Goal: Task Accomplishment & Management: Manage account settings

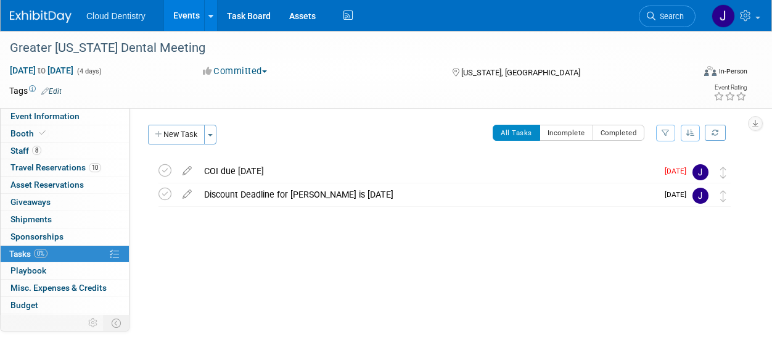
click at [190, 12] on link "Events" at bounding box center [186, 15] width 45 height 31
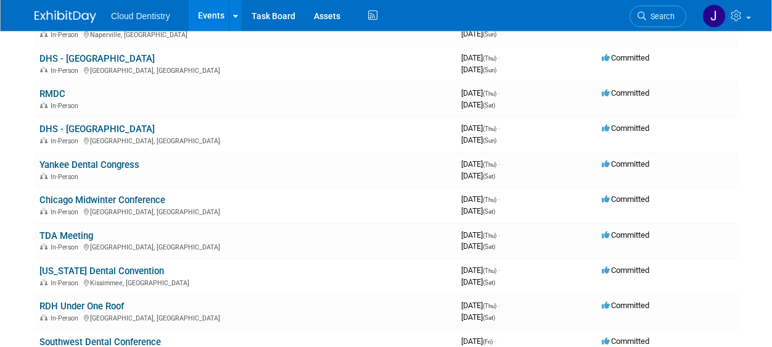
scroll to position [712, 0]
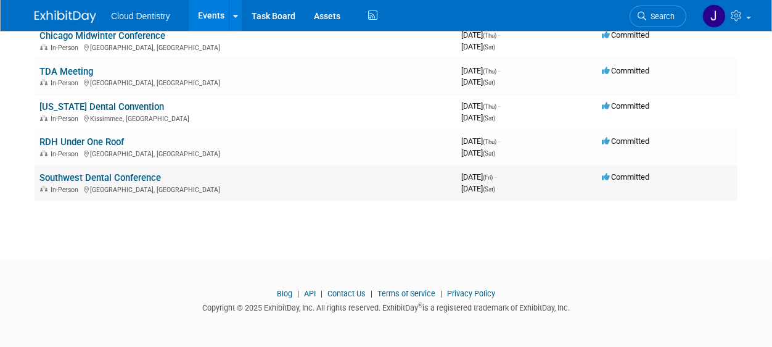
click at [135, 180] on link "Southwest Dental Conference" at bounding box center [99, 177] width 121 height 11
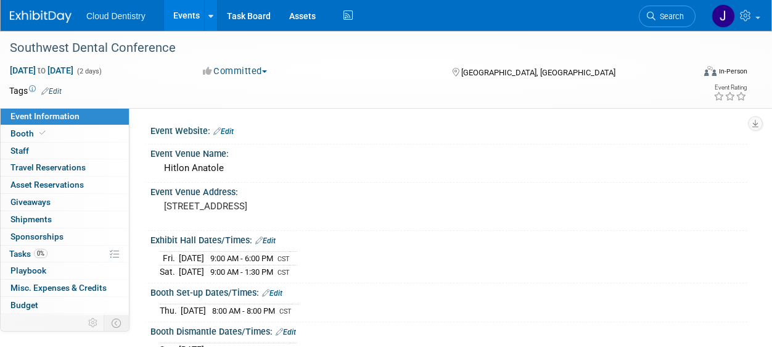
click at [183, 9] on link "Events" at bounding box center [186, 15] width 45 height 31
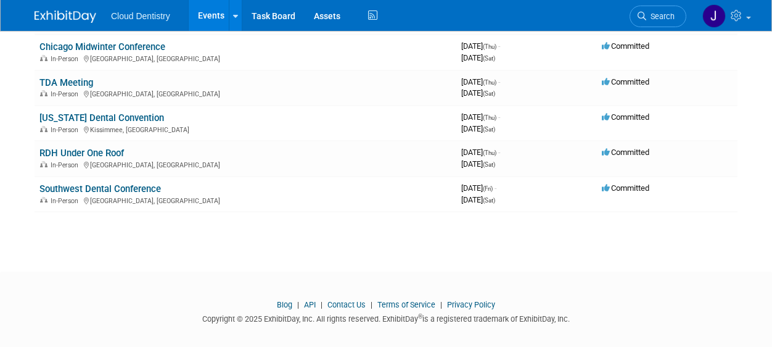
scroll to position [696, 0]
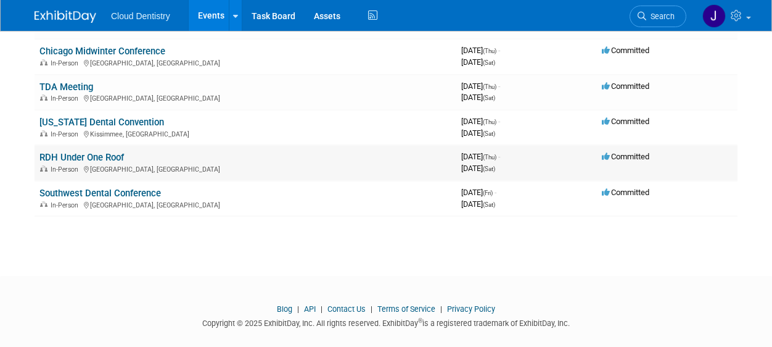
click at [112, 157] on link "RDH Under One Roof" at bounding box center [81, 157] width 84 height 11
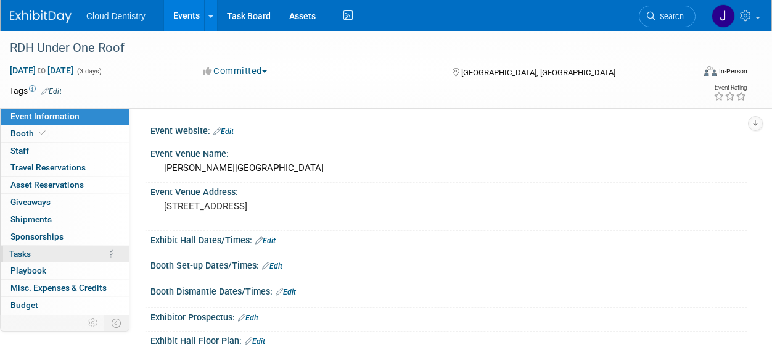
click at [56, 258] on link "0% Tasks 0%" at bounding box center [65, 253] width 128 height 17
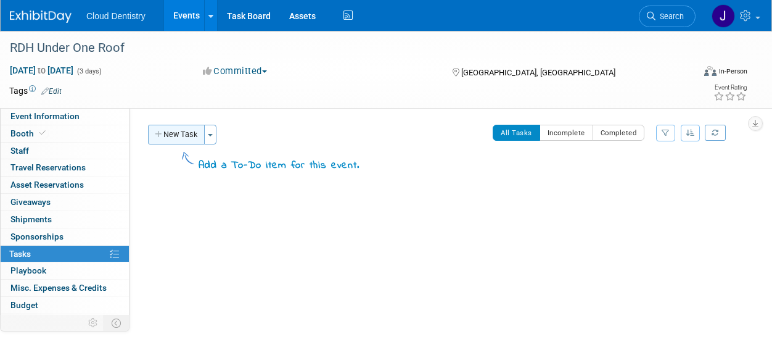
click at [173, 137] on button "New Task" at bounding box center [176, 135] width 57 height 20
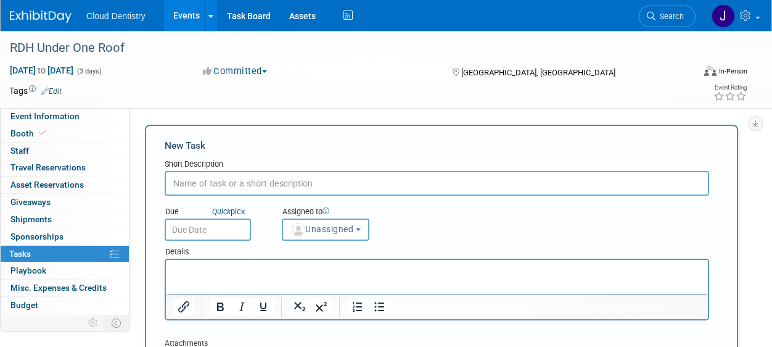
click at [237, 187] on input "text" at bounding box center [437, 183] width 545 height 25
type input "$6375 Deposit due"
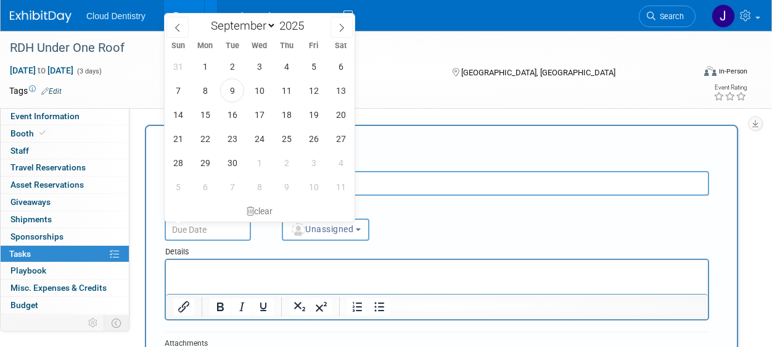
click at [208, 231] on input "text" at bounding box center [208, 229] width 86 height 22
click at [330, 115] on span "20" at bounding box center [341, 114] width 24 height 24
type input "Sep 20, 2025"
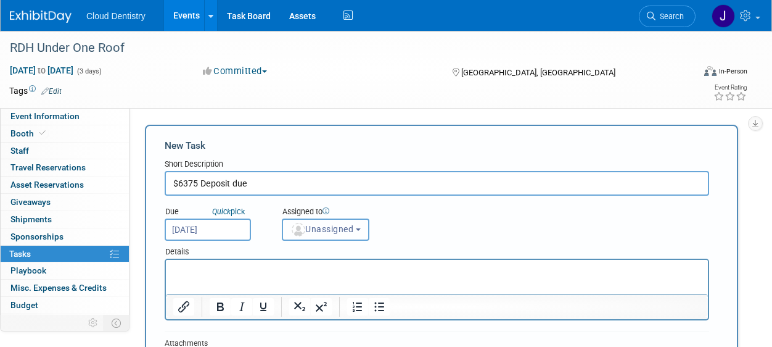
click at [332, 224] on span "Unassigned" at bounding box center [321, 229] width 63 height 10
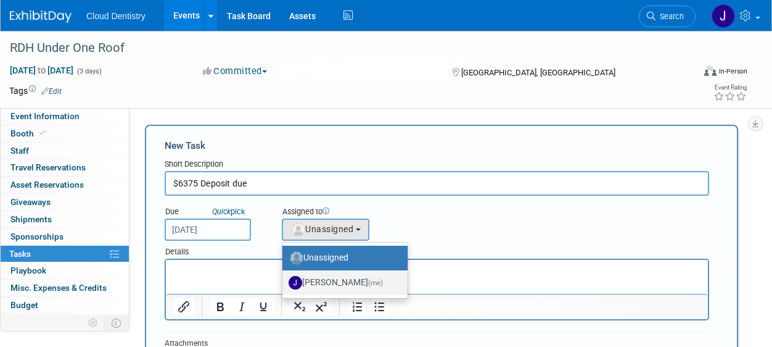
click at [329, 279] on label "Jessica Estrada (me)" at bounding box center [342, 283] width 107 height 20
click at [284, 279] on input "Jessica Estrada (me)" at bounding box center [280, 281] width 8 height 8
select select "8400ef51-4aca-4330-8880-468bfad11e00"
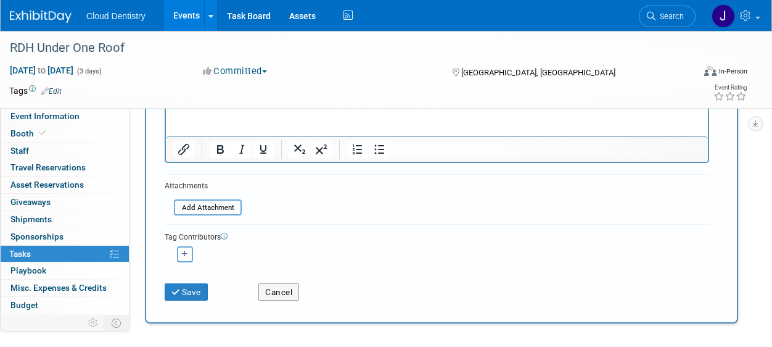
scroll to position [162, 0]
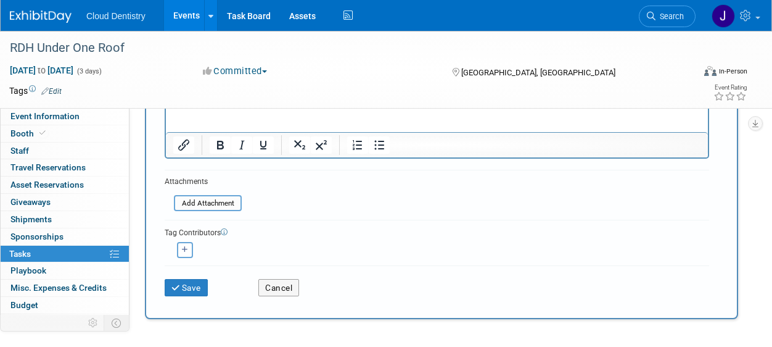
click at [210, 283] on div "Save" at bounding box center [202, 283] width 94 height 25
click at [195, 289] on button "Save" at bounding box center [186, 287] width 43 height 17
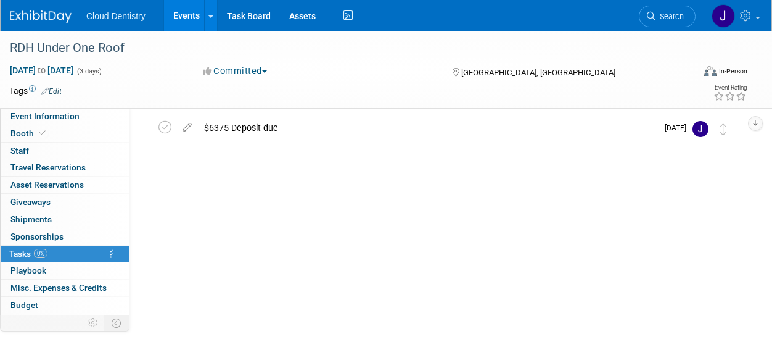
scroll to position [0, 0]
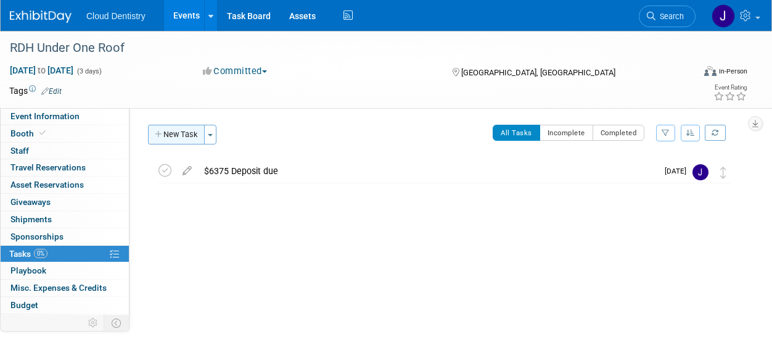
click at [187, 133] on button "New Task" at bounding box center [176, 135] width 57 height 20
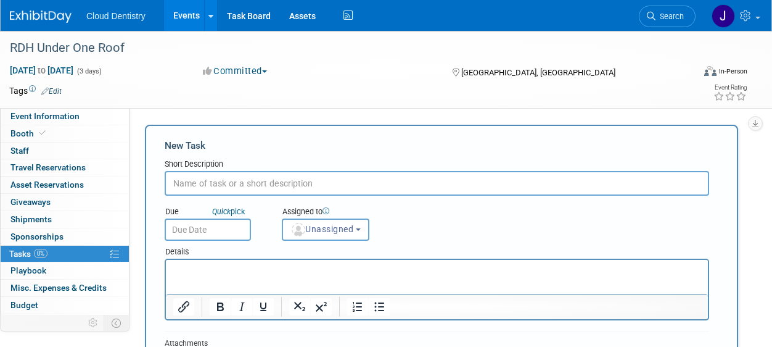
click at [187, 189] on input "text" at bounding box center [437, 183] width 545 height 25
type input "$6375 Final payment due"
click at [210, 229] on input "text" at bounding box center [208, 229] width 86 height 22
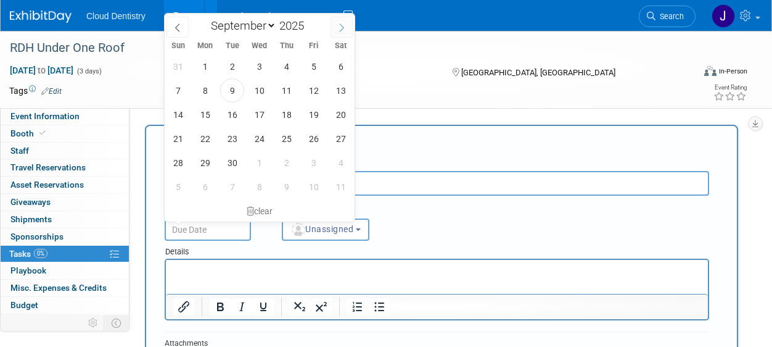
click at [341, 31] on icon at bounding box center [341, 27] width 9 height 9
select select "11"
click at [341, 31] on icon at bounding box center [341, 27] width 9 height 9
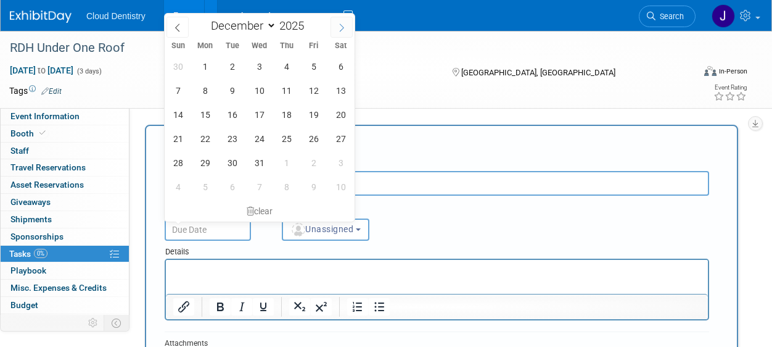
type input "2026"
click at [341, 31] on icon at bounding box center [341, 27] width 9 height 9
select select "3"
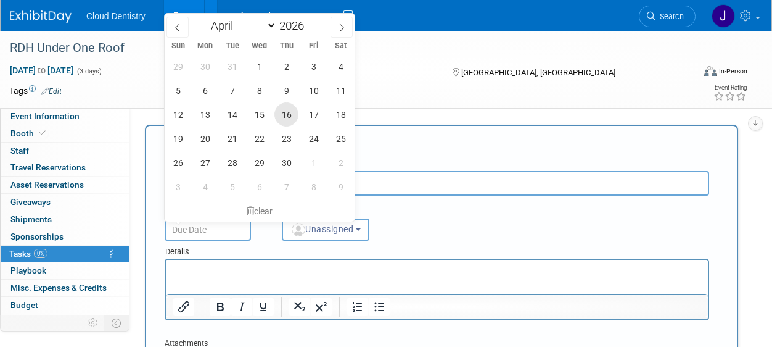
click at [282, 113] on span "16" at bounding box center [286, 114] width 24 height 24
type input "Apr 16, 2026"
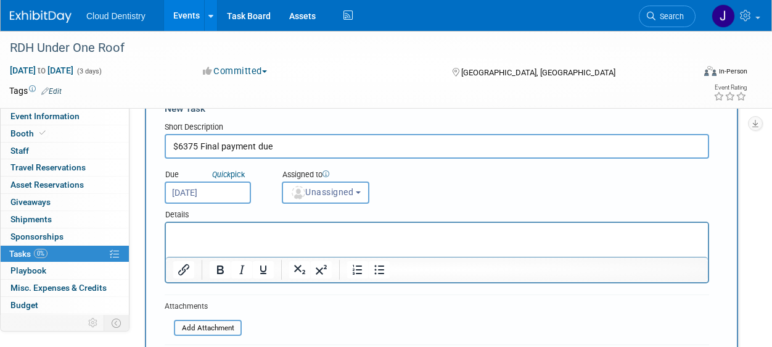
scroll to position [55, 0]
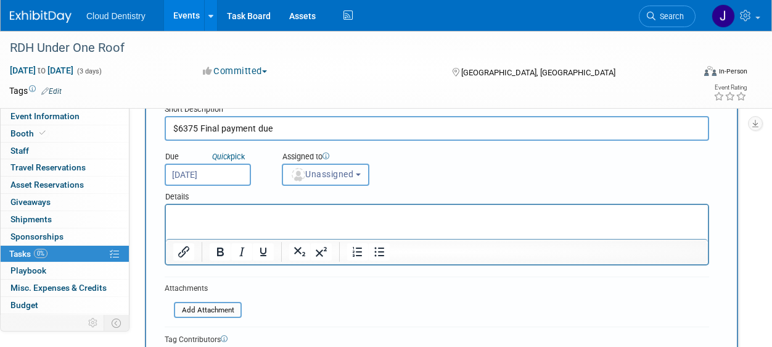
click at [326, 177] on span "Unassigned" at bounding box center [321, 174] width 63 height 10
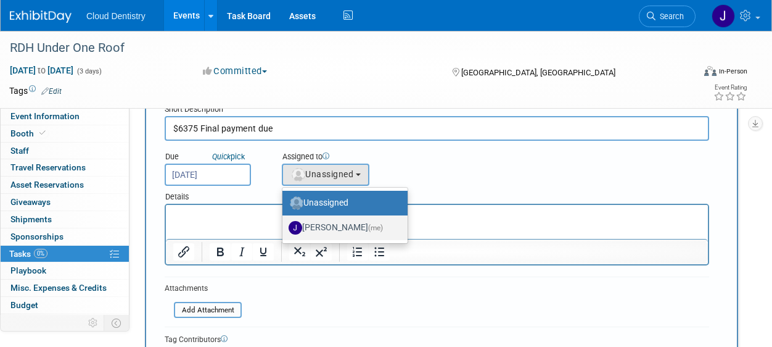
click at [324, 228] on label "Jessica Estrada (me)" at bounding box center [342, 228] width 107 height 20
click at [284, 228] on input "Jessica Estrada (me)" at bounding box center [280, 226] width 8 height 8
select select "8400ef51-4aca-4330-8880-468bfad11e00"
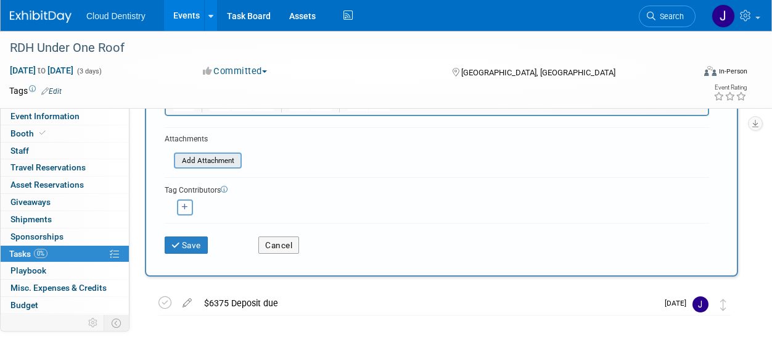
scroll to position [229, 0]
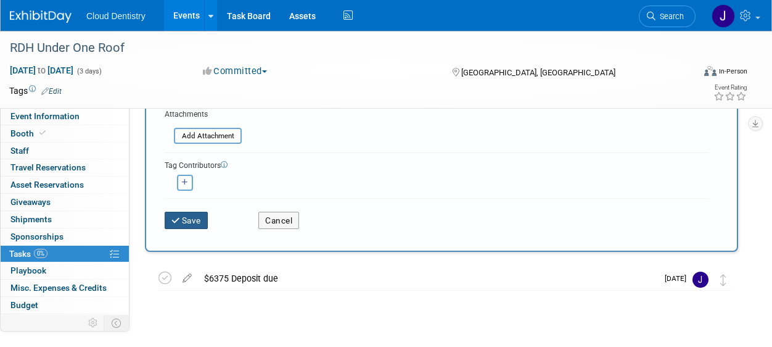
click at [196, 226] on button "Save" at bounding box center [186, 220] width 43 height 17
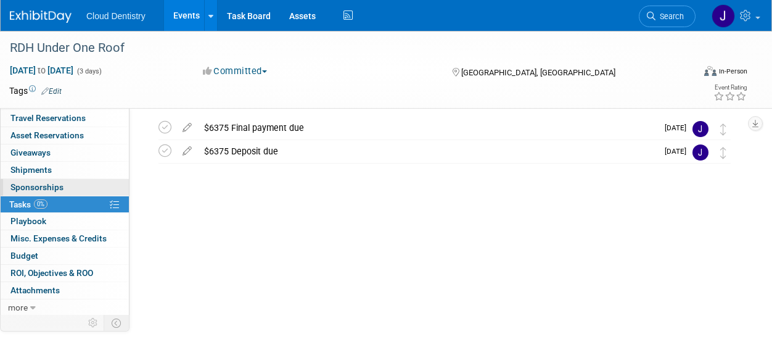
scroll to position [51, 0]
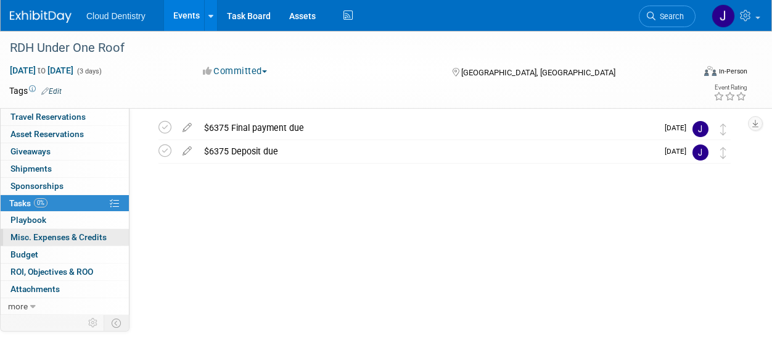
click at [61, 241] on span "Misc. Expenses & Credits 0" at bounding box center [58, 237] width 96 height 10
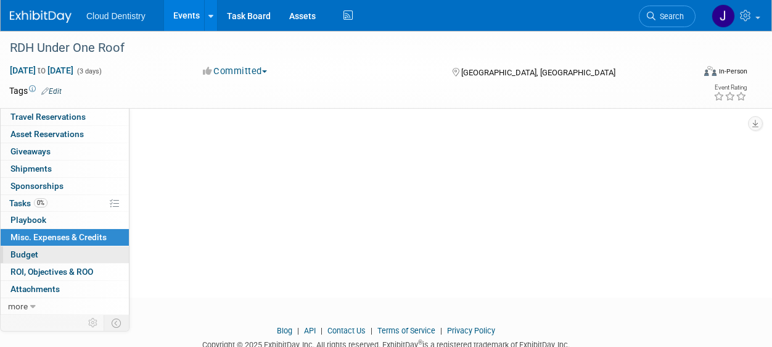
scroll to position [123, 0]
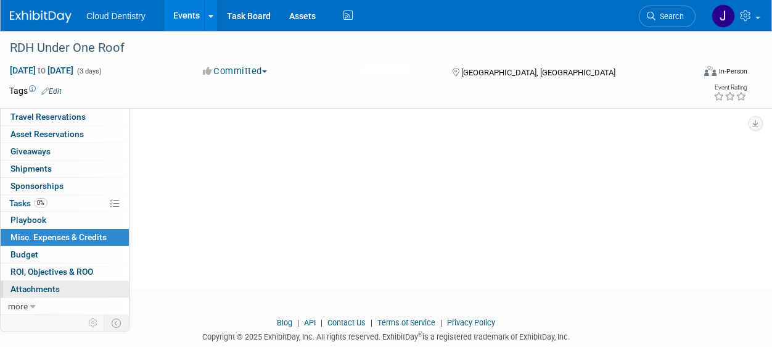
click at [45, 286] on span "Attachments 0" at bounding box center [34, 289] width 49 height 10
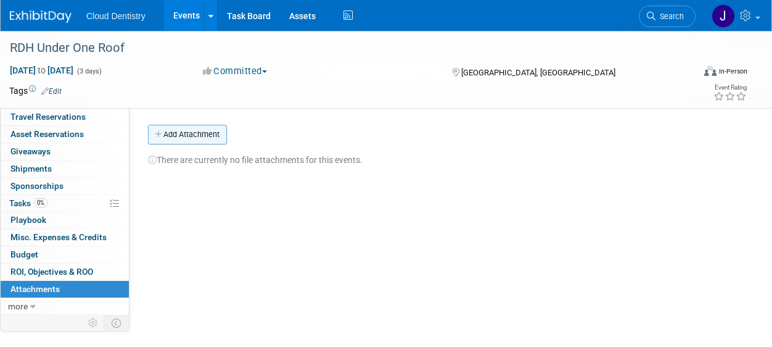
click at [179, 131] on button "Add Attachment" at bounding box center [187, 135] width 79 height 20
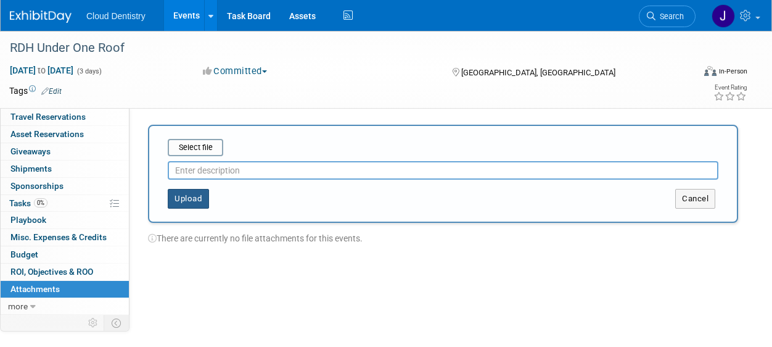
click at [195, 197] on button "Upload" at bounding box center [188, 199] width 41 height 20
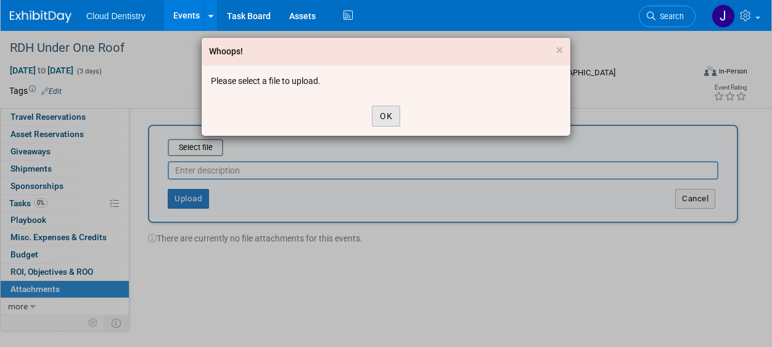
click at [388, 120] on button "OK" at bounding box center [386, 115] width 28 height 21
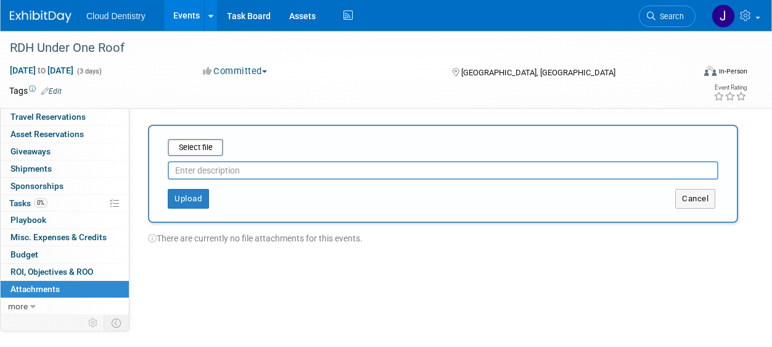
click at [318, 169] on input "text" at bounding box center [443, 170] width 551 height 19
click at [175, 204] on button "Upload" at bounding box center [188, 199] width 41 height 20
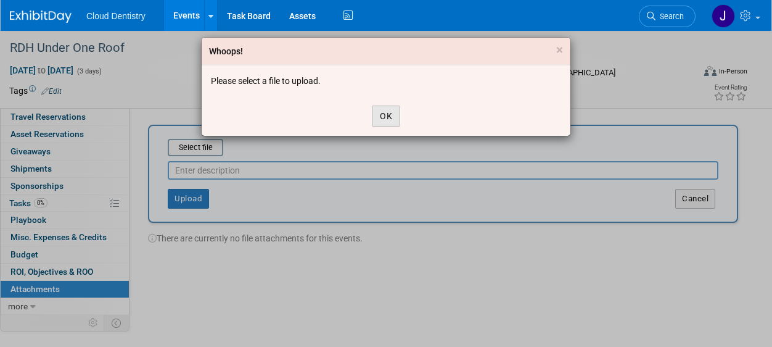
click at [396, 119] on button "OK" at bounding box center [386, 115] width 28 height 21
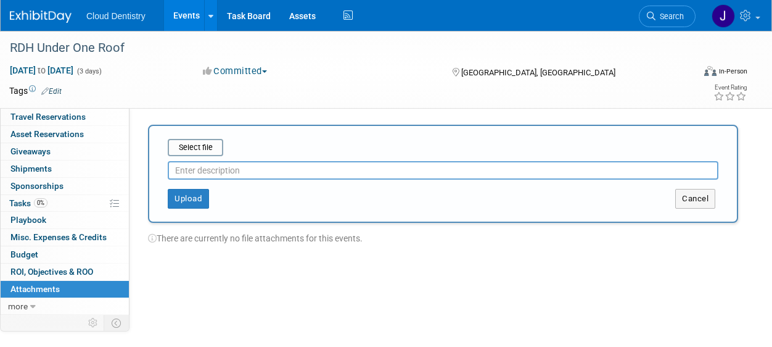
click at [226, 141] on div "Select file" at bounding box center [443, 147] width 551 height 17
click at [211, 147] on input "file" at bounding box center [148, 147] width 147 height 15
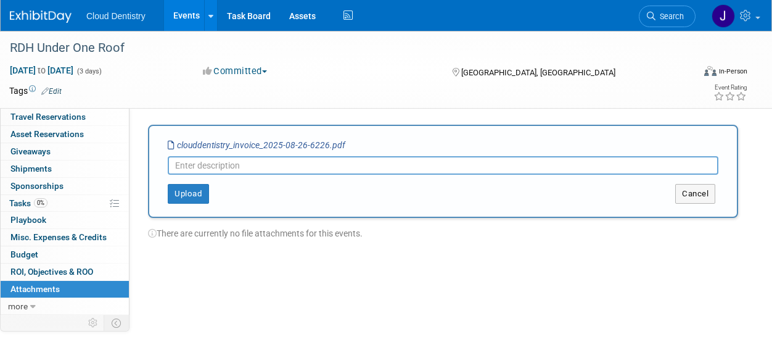
click at [274, 176] on div "Upload Cancel" at bounding box center [442, 189] width 569 height 29
click at [274, 166] on input "text" at bounding box center [443, 165] width 551 height 19
type input "RDHUOR Invoice"
click at [198, 191] on button "Upload" at bounding box center [188, 194] width 41 height 20
